Goal: Use online tool/utility: Utilize a website feature to perform a specific function

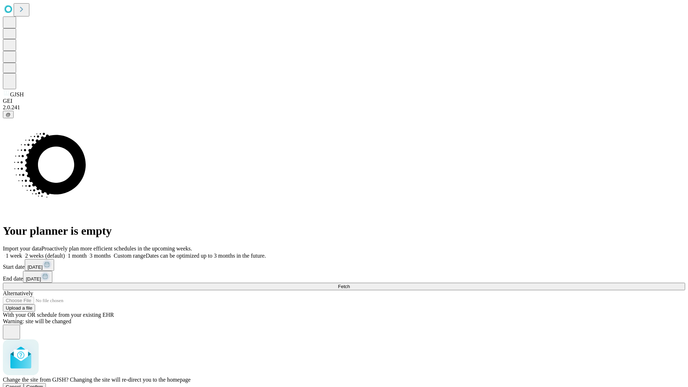
click at [43, 384] on span "Confirm" at bounding box center [34, 386] width 17 height 5
click at [22, 252] on label "1 week" at bounding box center [12, 255] width 19 height 6
click at [350, 284] on span "Fetch" at bounding box center [344, 286] width 12 height 5
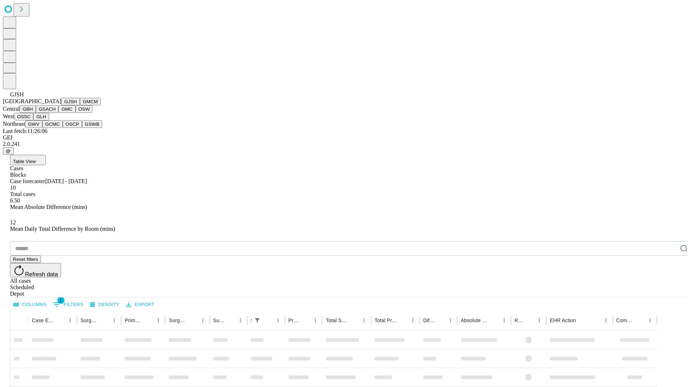
click at [80, 105] on button "GMCM" at bounding box center [90, 102] width 21 height 8
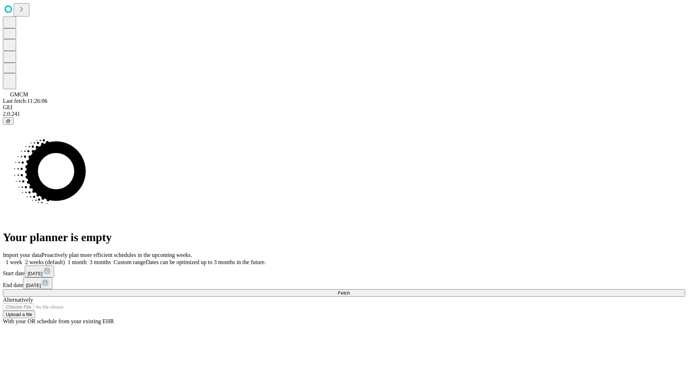
click at [22, 259] on label "1 week" at bounding box center [12, 262] width 19 height 6
click at [350, 290] on span "Fetch" at bounding box center [344, 292] width 12 height 5
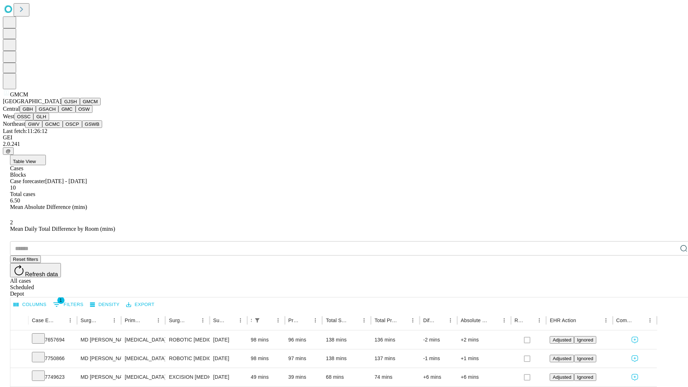
click at [36, 113] on button "GBH" at bounding box center [28, 109] width 16 height 8
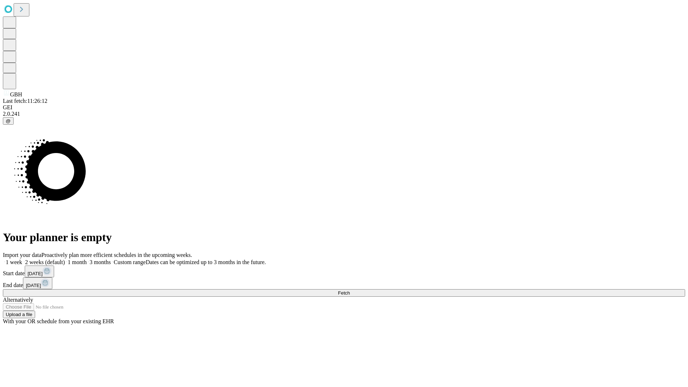
click at [22, 259] on label "1 week" at bounding box center [12, 262] width 19 height 6
click at [350, 290] on span "Fetch" at bounding box center [344, 292] width 12 height 5
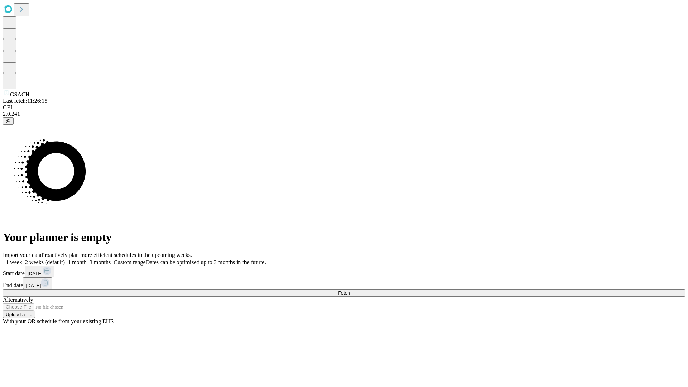
click at [22, 259] on label "1 week" at bounding box center [12, 262] width 19 height 6
click at [350, 290] on span "Fetch" at bounding box center [344, 292] width 12 height 5
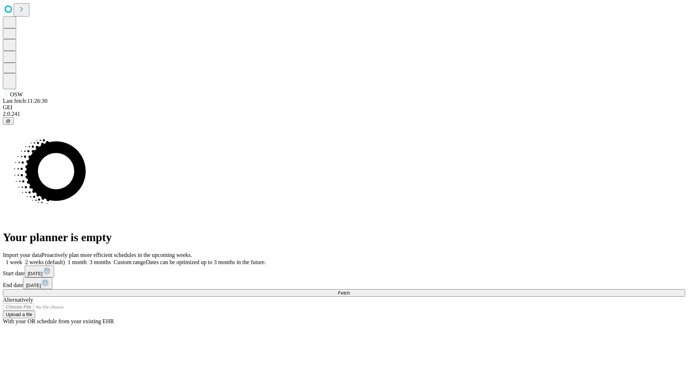
click at [22, 259] on label "1 week" at bounding box center [12, 262] width 19 height 6
click at [350, 290] on span "Fetch" at bounding box center [344, 292] width 12 height 5
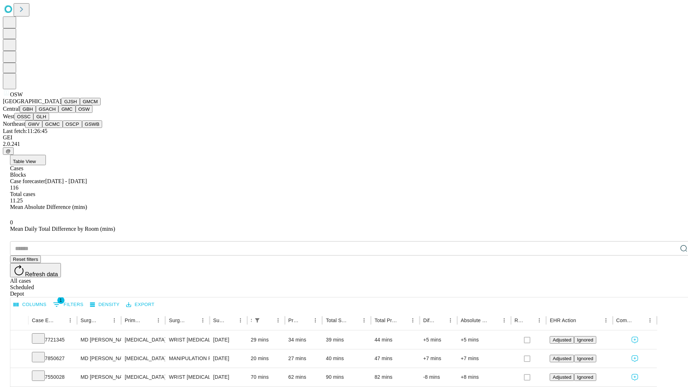
click at [34, 120] on button "OSSC" at bounding box center [23, 117] width 19 height 8
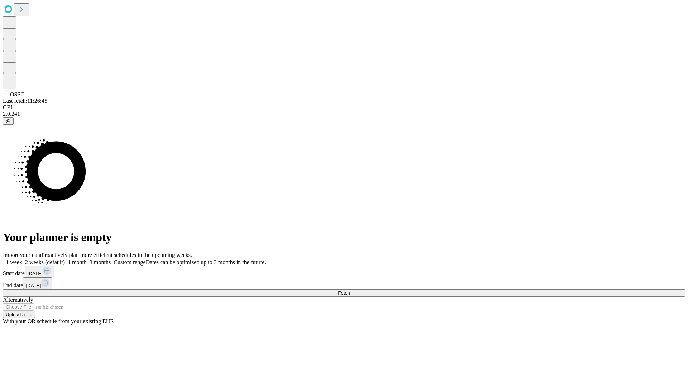
click at [22, 259] on label "1 week" at bounding box center [12, 262] width 19 height 6
click at [350, 290] on span "Fetch" at bounding box center [344, 292] width 12 height 5
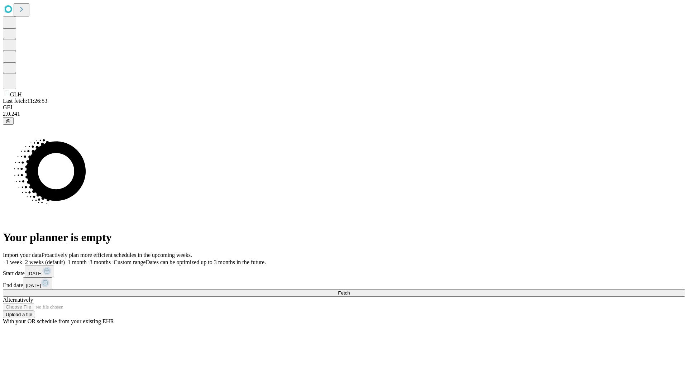
click at [22, 259] on label "1 week" at bounding box center [12, 262] width 19 height 6
click at [350, 290] on span "Fetch" at bounding box center [344, 292] width 12 height 5
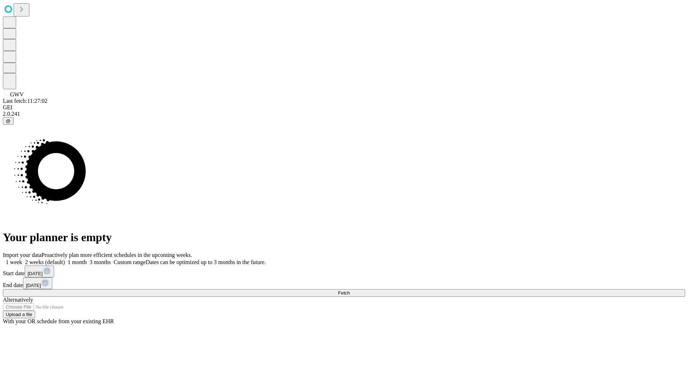
click at [22, 259] on label "1 week" at bounding box center [12, 262] width 19 height 6
click at [350, 290] on span "Fetch" at bounding box center [344, 292] width 12 height 5
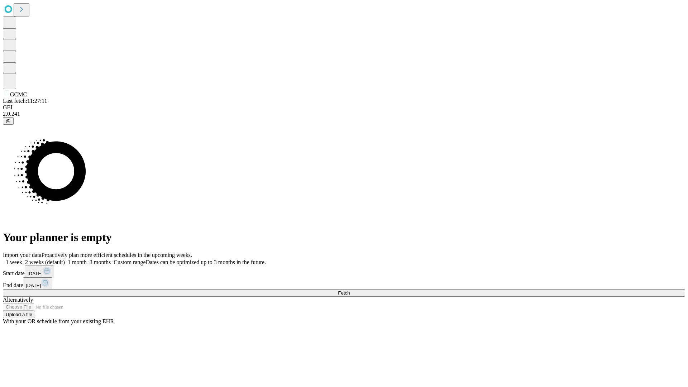
click at [22, 259] on label "1 week" at bounding box center [12, 262] width 19 height 6
click at [350, 290] on span "Fetch" at bounding box center [344, 292] width 12 height 5
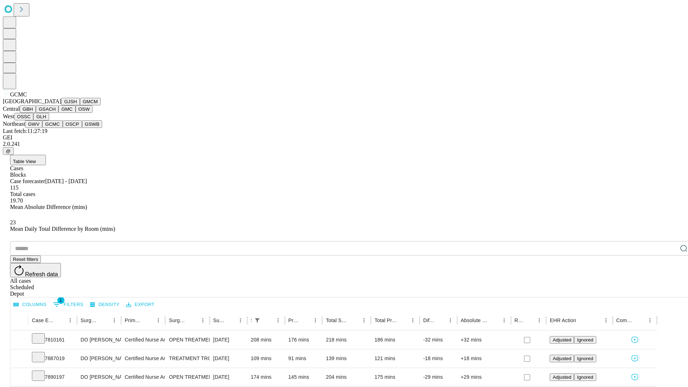
click at [63, 128] on button "OSCP" at bounding box center [72, 124] width 19 height 8
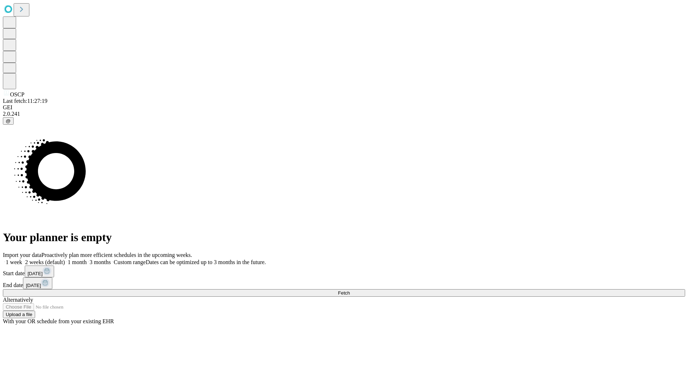
click at [22, 259] on label "1 week" at bounding box center [12, 262] width 19 height 6
click at [350, 290] on span "Fetch" at bounding box center [344, 292] width 12 height 5
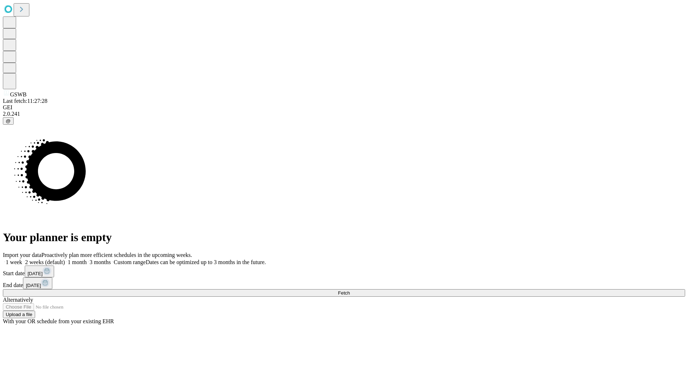
click at [22, 259] on label "1 week" at bounding box center [12, 262] width 19 height 6
click at [350, 290] on span "Fetch" at bounding box center [344, 292] width 12 height 5
